Goal: Navigation & Orientation: Find specific page/section

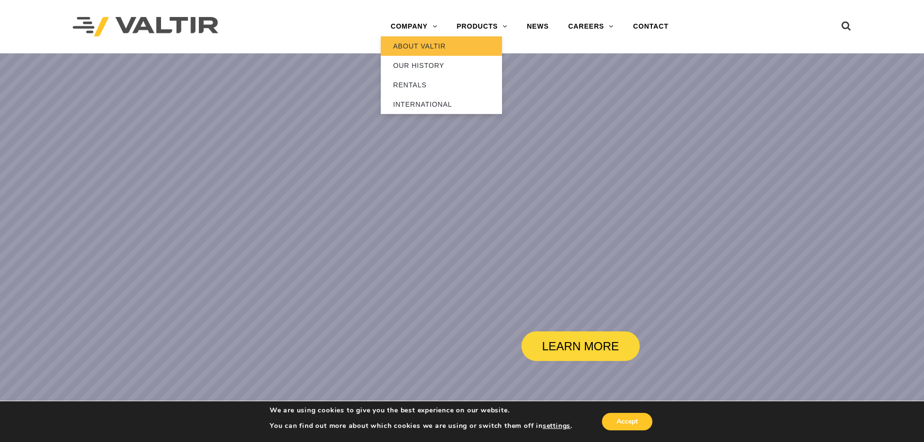
click at [415, 41] on link "ABOUT VALTIR" at bounding box center [441, 45] width 121 height 19
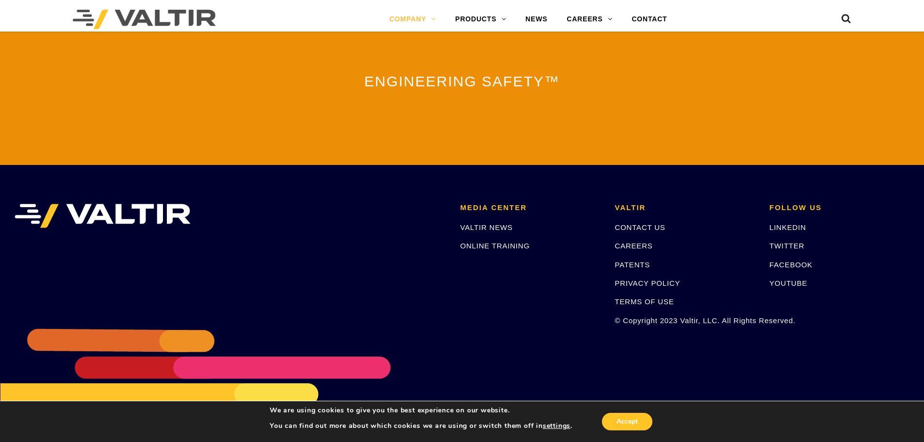
scroll to position [2148, 0]
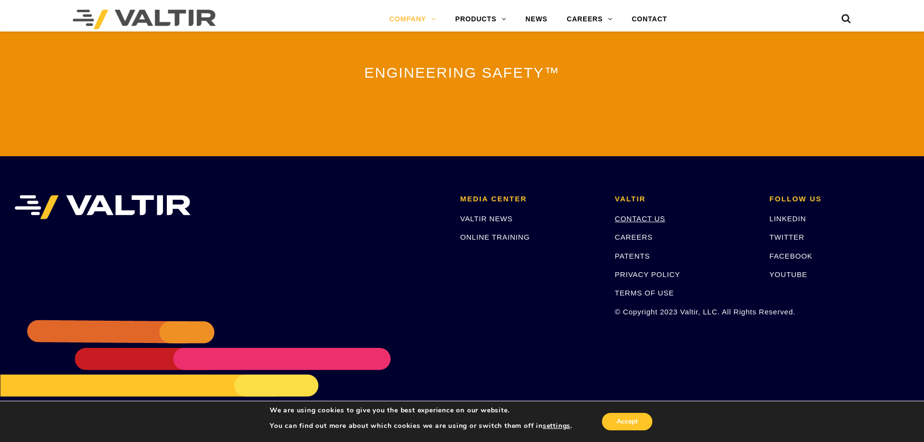
click at [628, 214] on link "CONTACT US" at bounding box center [640, 218] width 50 height 8
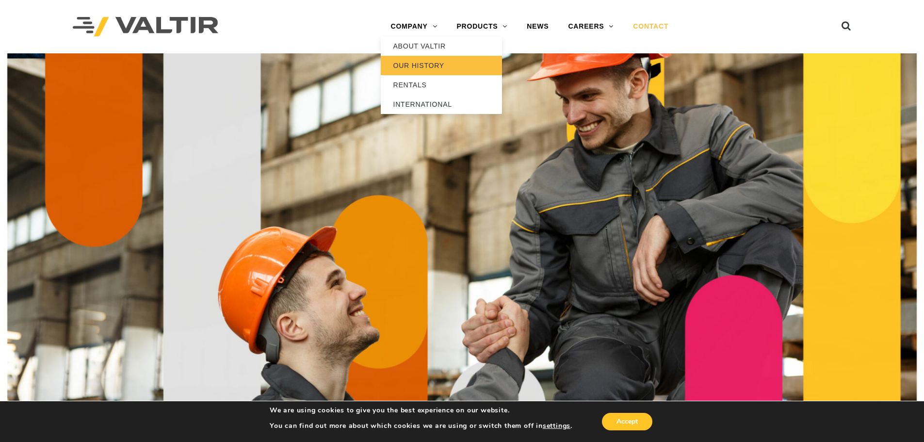
click at [420, 63] on link "OUR HISTORY" at bounding box center [441, 65] width 121 height 19
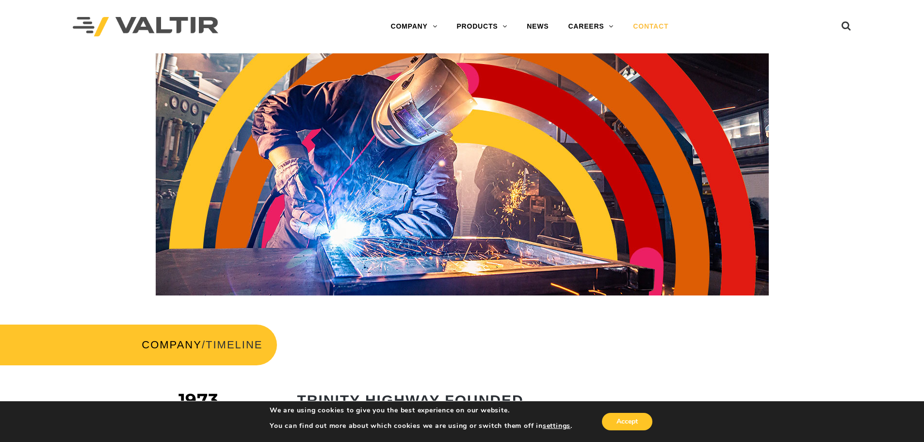
click at [643, 26] on link "CONTACT" at bounding box center [650, 26] width 55 height 19
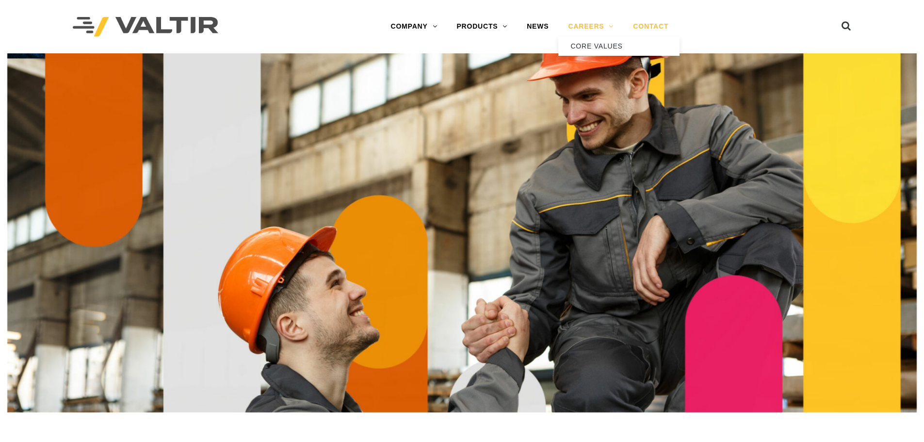
click at [600, 24] on link "CAREERS" at bounding box center [590, 26] width 65 height 19
